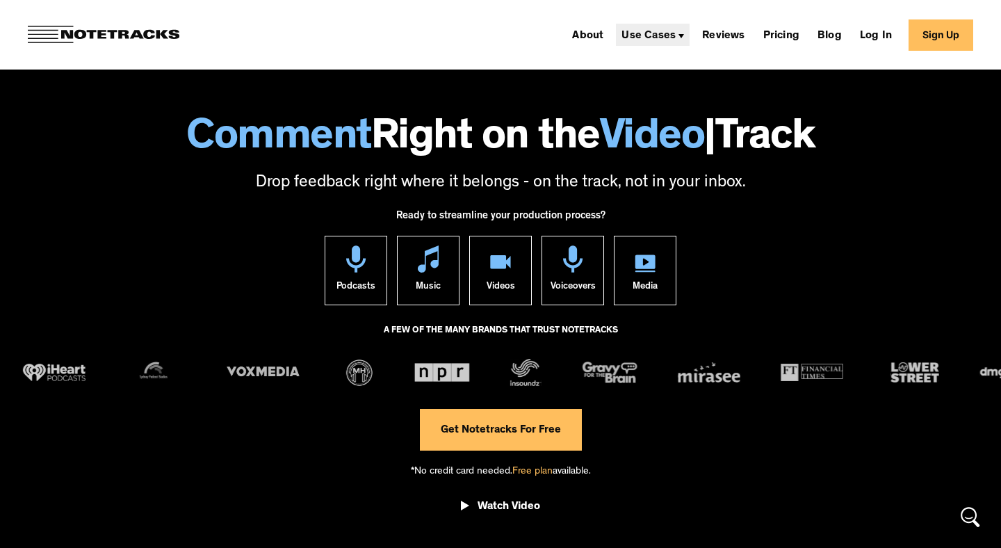
click at [654, 39] on div "Use Cases" at bounding box center [648, 36] width 54 height 11
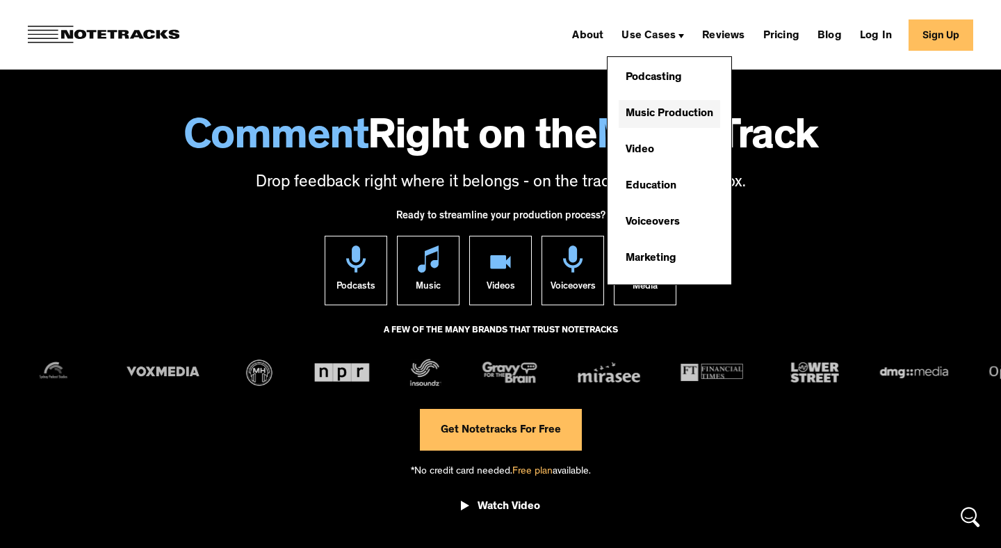
click at [663, 115] on link "Music Production" at bounding box center [668, 114] width 101 height 28
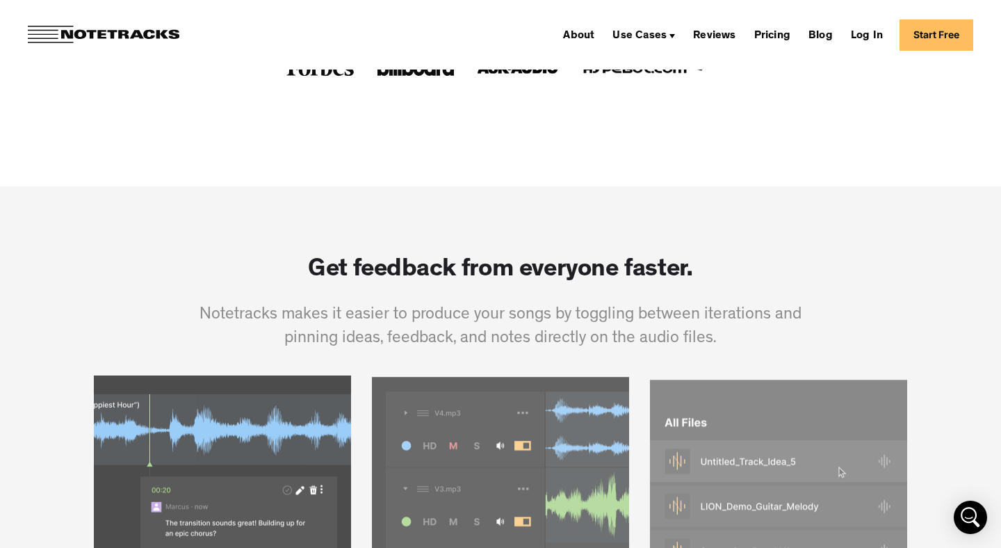
scroll to position [731, 0]
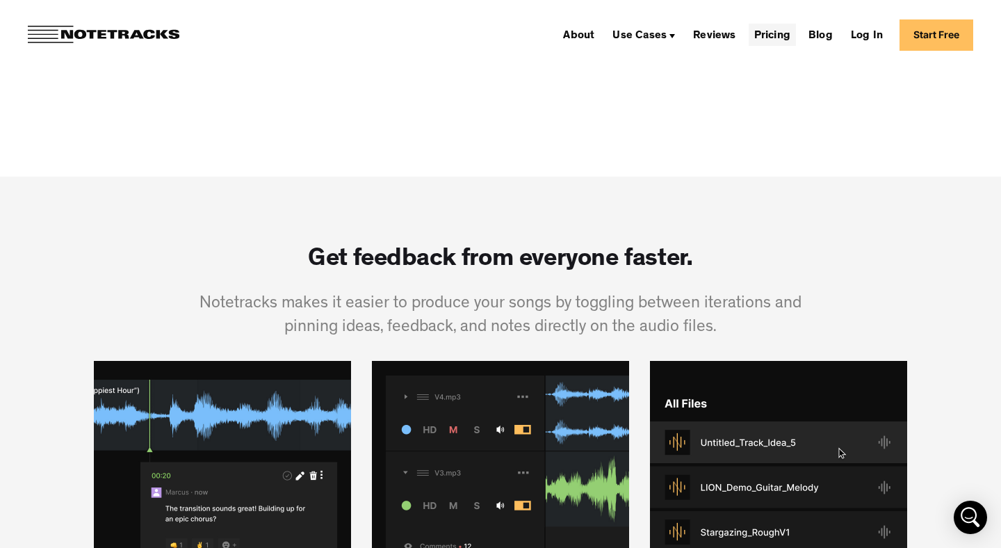
click at [773, 40] on link "Pricing" at bounding box center [771, 35] width 47 height 22
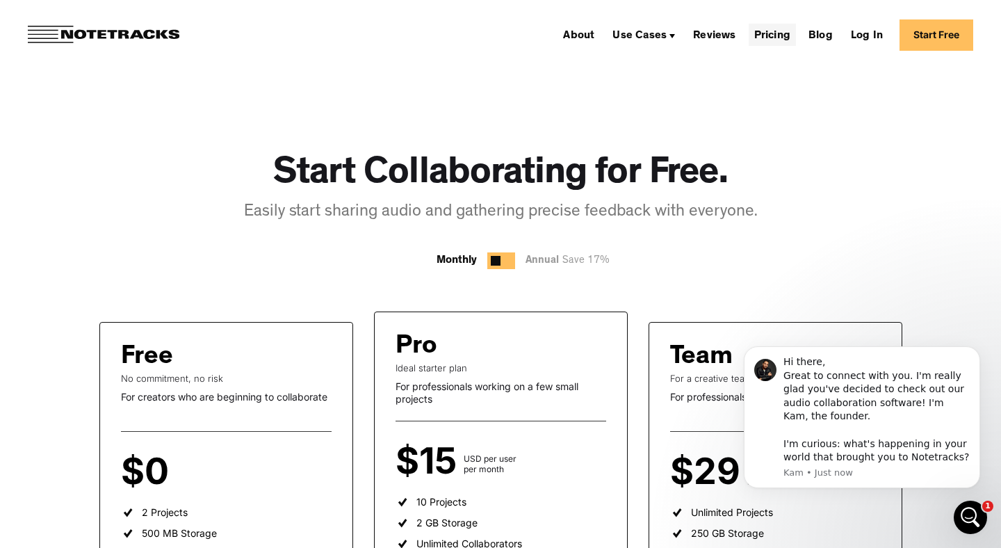
click at [773, 35] on link "Pricing" at bounding box center [771, 35] width 47 height 22
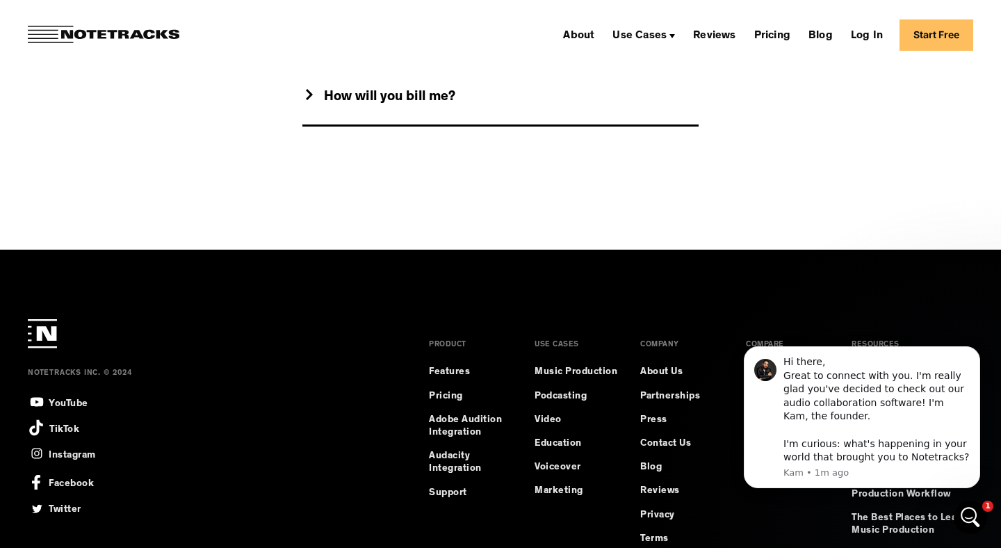
scroll to position [1661, 0]
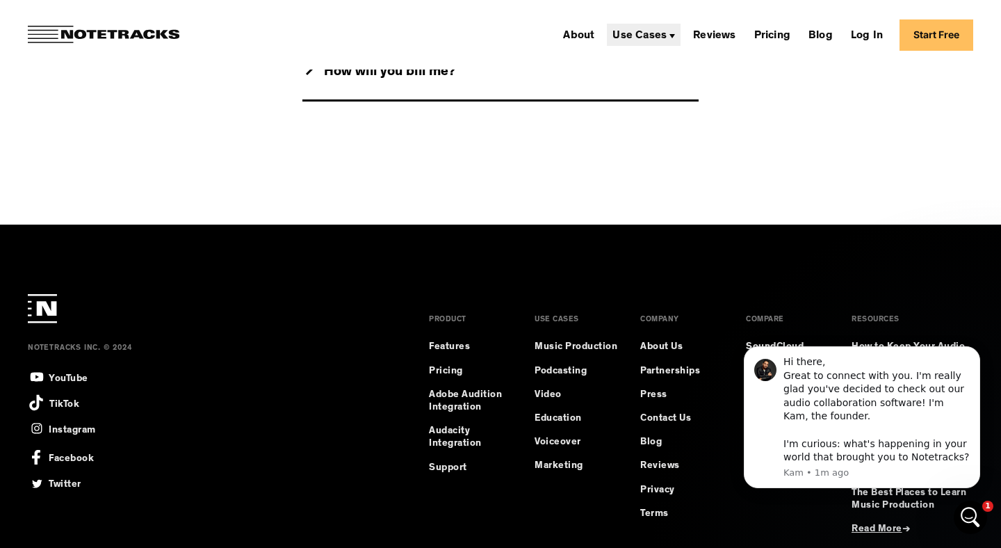
click at [666, 39] on div "Use Cases" at bounding box center [639, 36] width 54 height 11
